Goal: Check status: Check status

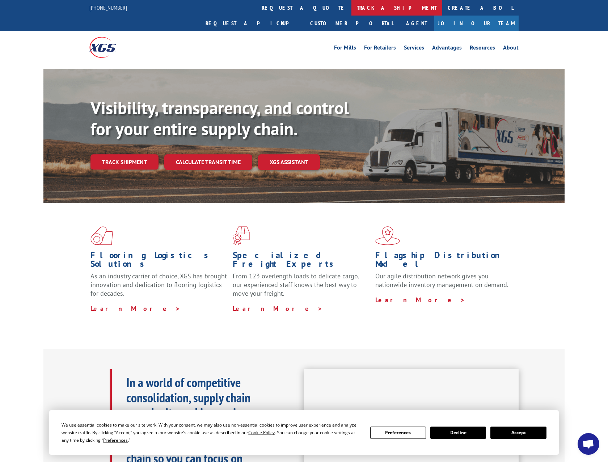
click at [351, 8] on link "track a shipment" at bounding box center [396, 8] width 91 height 16
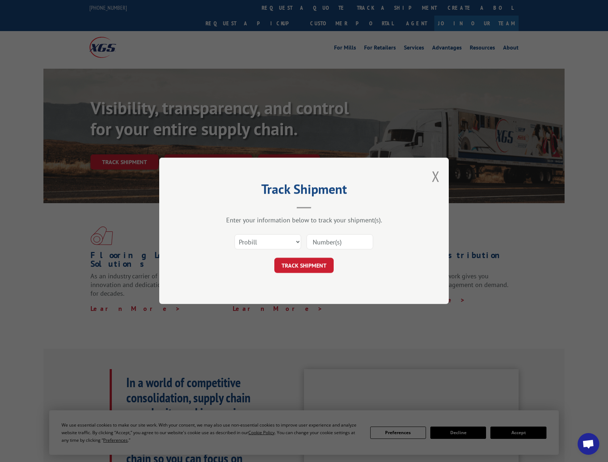
click at [322, 239] on input at bounding box center [339, 242] width 67 height 15
paste input "2869038"
type input "2869038"
click at [293, 260] on button "TRACK SHIPMENT" at bounding box center [303, 265] width 59 height 15
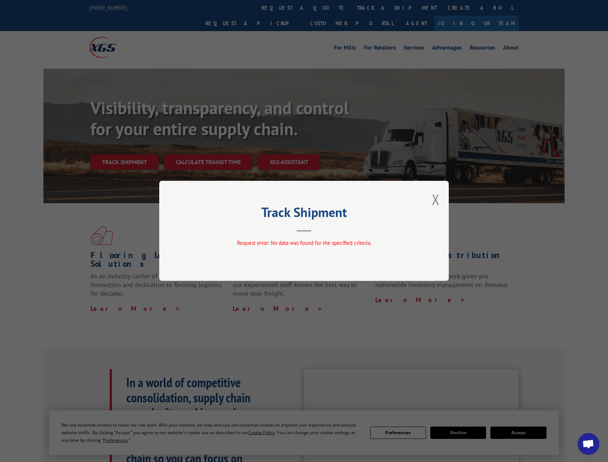
click at [439, 196] on button "Close modal" at bounding box center [436, 199] width 8 height 19
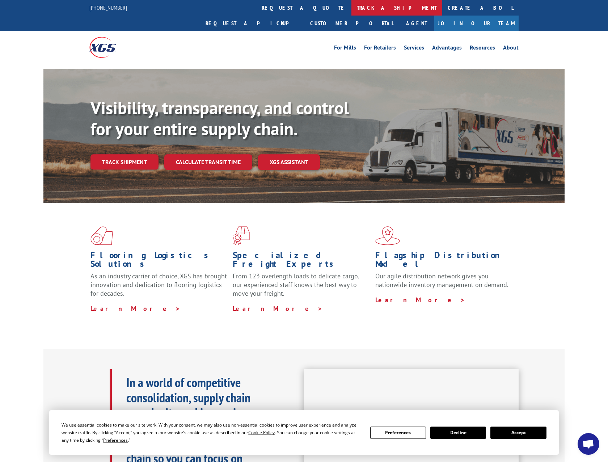
click at [351, 6] on link "track a shipment" at bounding box center [396, 8] width 91 height 16
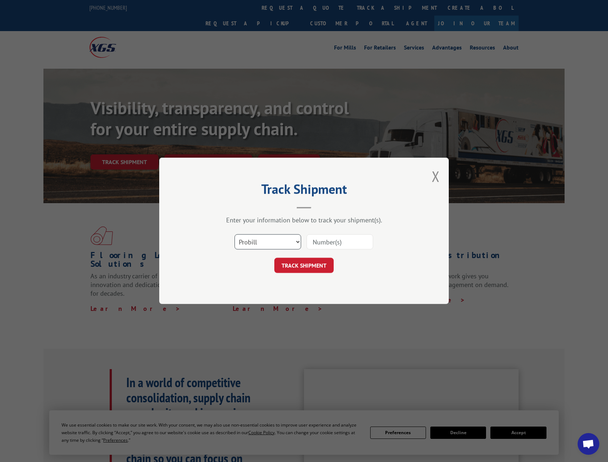
click at [273, 245] on select "Select category... Probill BOL PO" at bounding box center [267, 242] width 67 height 15
select select
click at [234, 235] on select "Select category... Probill BOL PO" at bounding box center [267, 242] width 67 height 15
click at [325, 241] on input at bounding box center [339, 242] width 67 height 15
paste input "2869038"
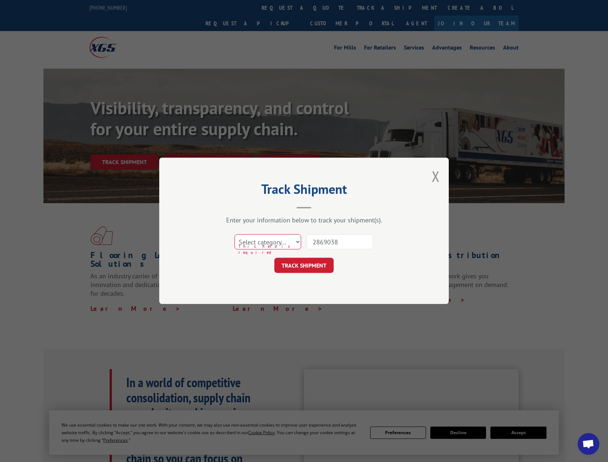
type input "2869038"
click at [288, 244] on select "Select category... Probill BOL PO" at bounding box center [267, 242] width 67 height 15
select select "bol"
click at [234, 235] on select "Select category... Probill BOL PO" at bounding box center [267, 242] width 67 height 15
click at [293, 266] on button "TRACK SHIPMENT" at bounding box center [303, 265] width 59 height 15
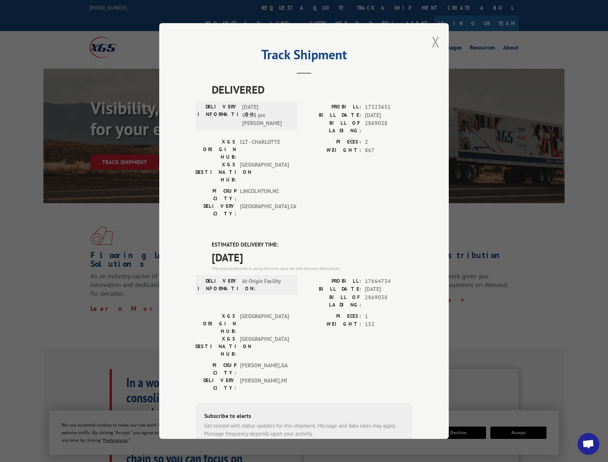
click at [432, 40] on button "Close modal" at bounding box center [436, 41] width 8 height 19
